Goal: Check status: Check status

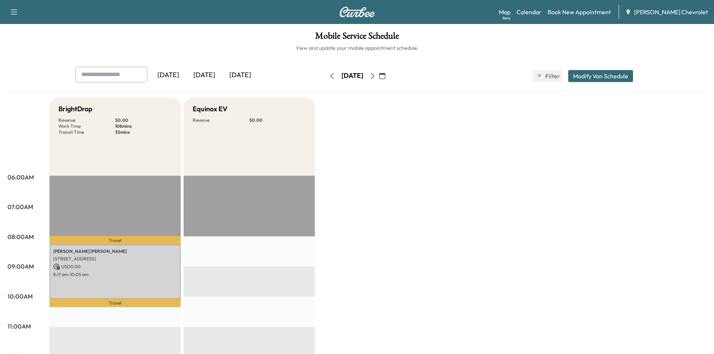
click at [359, 75] on div "Wednesday, October 15" at bounding box center [352, 75] width 22 height 9
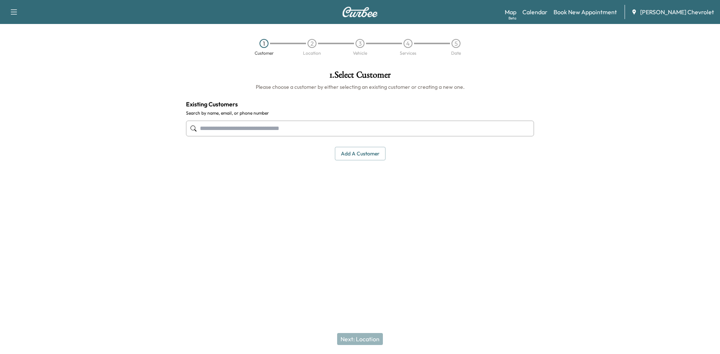
click at [553, 17] on div "Map Beta Calendar Book New Appointment [PERSON_NAME] Chevrolet" at bounding box center [608, 12] width 209 height 14
click at [552, 6] on div "Map Beta Calendar Book New Appointment [PERSON_NAME] Chevrolet" at bounding box center [608, 12] width 209 height 14
click at [547, 12] on link "Calendar" at bounding box center [534, 11] width 25 height 9
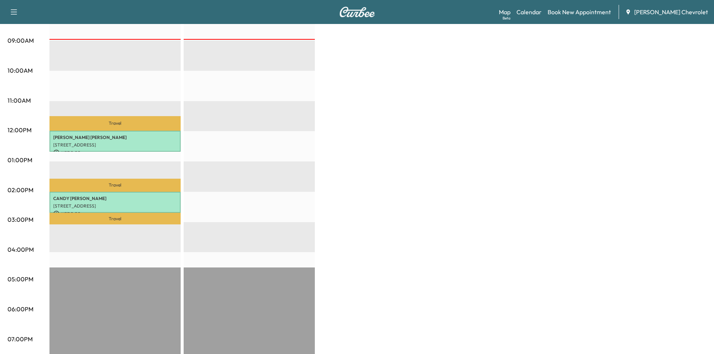
scroll to position [262, 0]
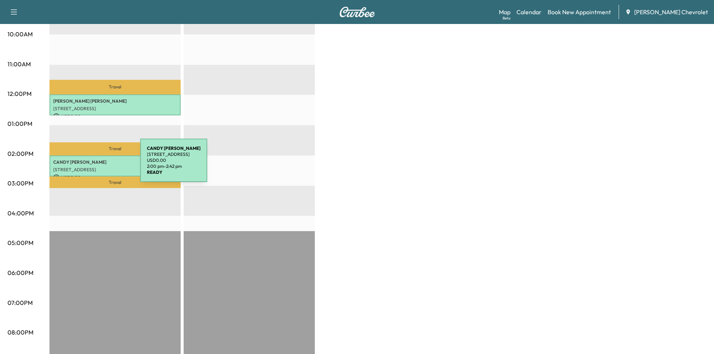
drag, startPoint x: 84, startPoint y: 165, endPoint x: 115, endPoint y: 165, distance: 31.1
click at [115, 165] on div "[PERSON_NAME] [STREET_ADDRESS] USD 0.00 2:00 pm - 2:42 pm" at bounding box center [114, 166] width 131 height 21
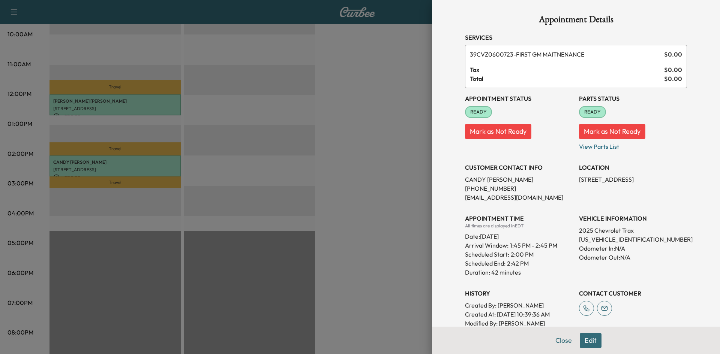
click at [441, 175] on div "Appointment Details Services 39CVZ0600723 - FIRST GM MAITNENANCE $ 0.00 Tax $ 0…" at bounding box center [576, 177] width 288 height 354
click at [421, 145] on div at bounding box center [360, 177] width 720 height 354
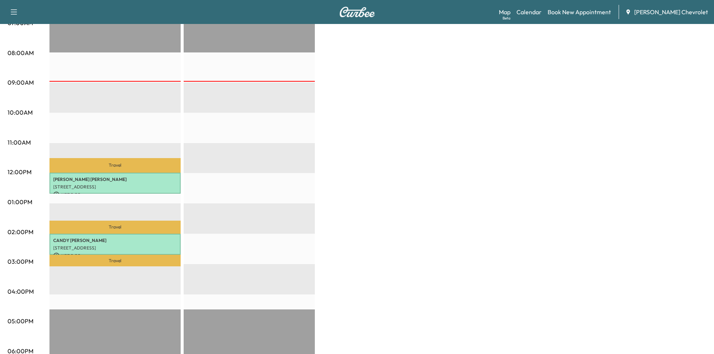
scroll to position [187, 0]
